Goal: Information Seeking & Learning: Check status

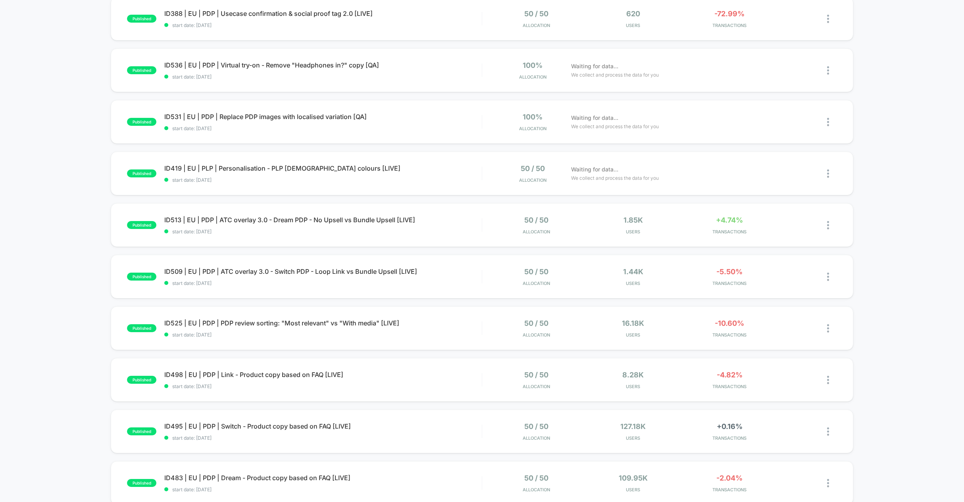
scroll to position [194, 0]
click at [54, 230] on div "published ID505 | EU | PDP | 2PACK - Show price per pair instead of total [QA] …" at bounding box center [482, 218] width 964 height 651
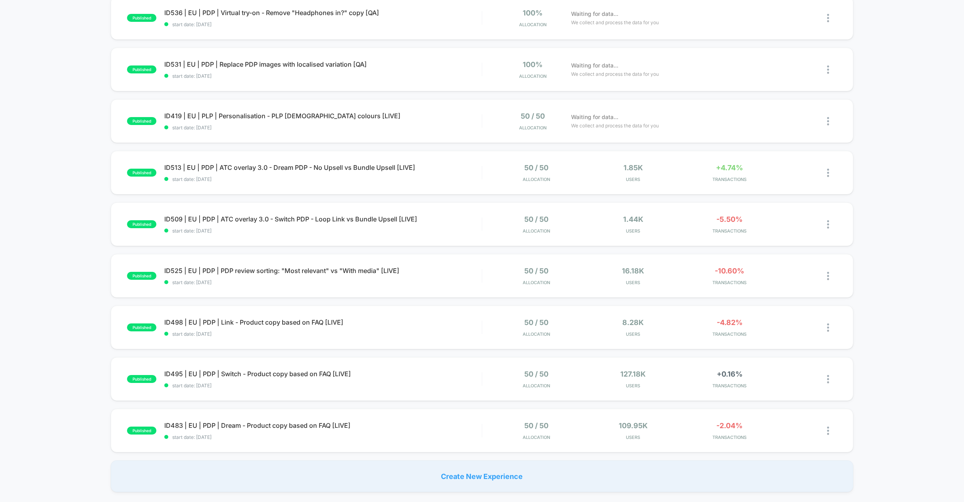
scroll to position [248, 0]
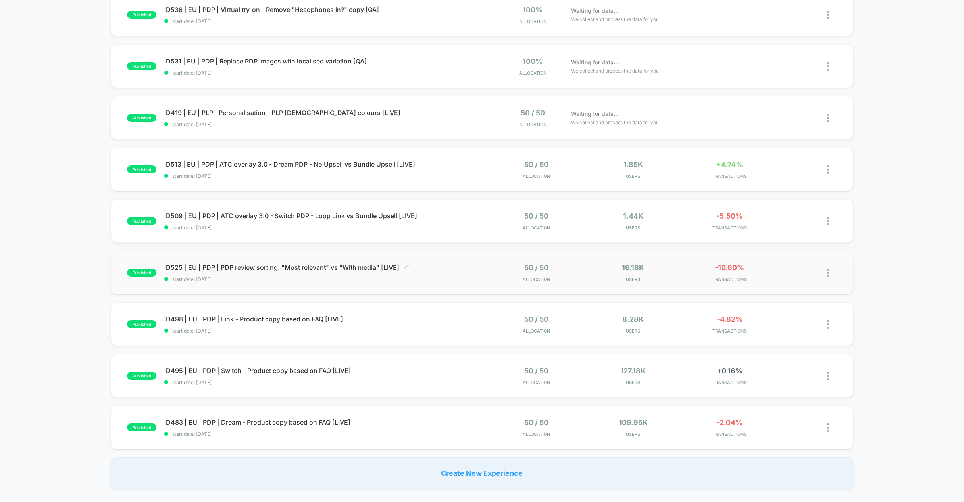
click at [267, 271] on span "ID525 | EU | PDP | PDP review sorting: "Most relevant" vs "With media" [LIVE] C…" at bounding box center [322, 267] width 317 height 8
